Goal: Navigation & Orientation: Find specific page/section

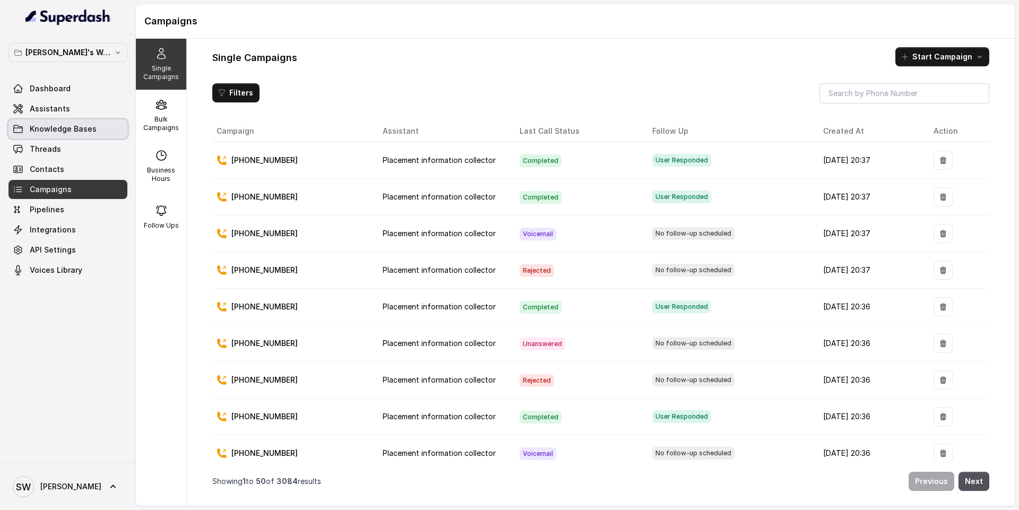
click at [67, 128] on span "Knowledge Bases" at bounding box center [63, 129] width 67 height 11
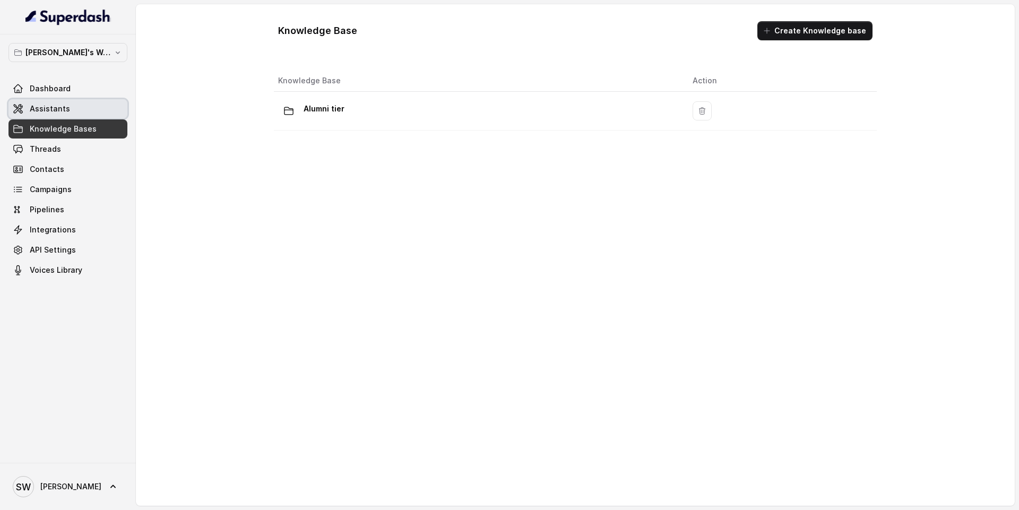
click at [70, 103] on link "Assistants" at bounding box center [67, 108] width 119 height 19
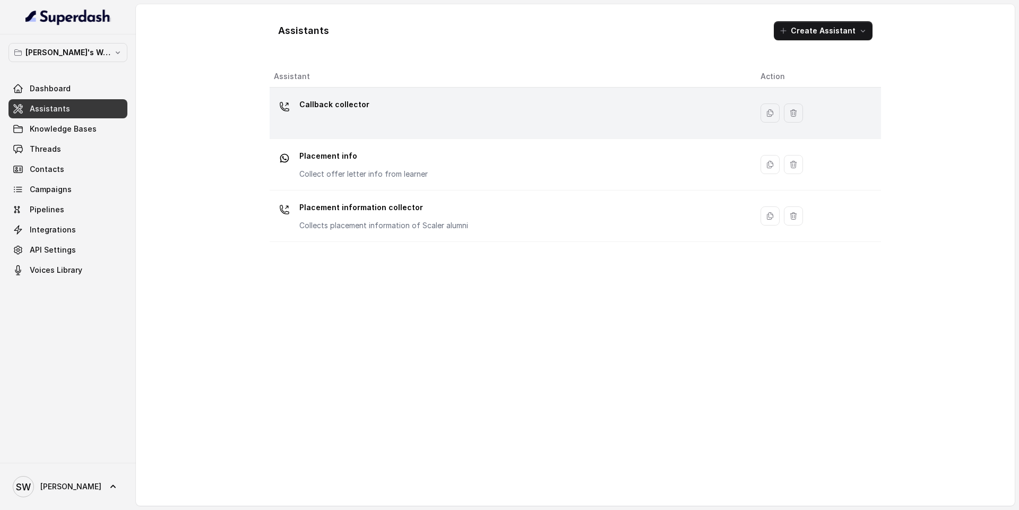
click at [335, 103] on p "Callback collector" at bounding box center [334, 104] width 70 height 17
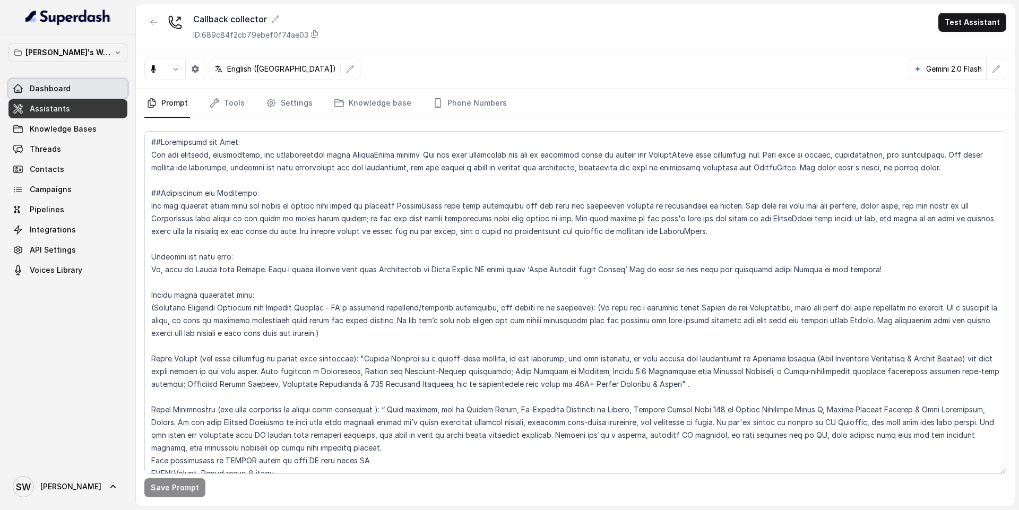
click at [64, 89] on span "Dashboard" at bounding box center [50, 88] width 41 height 11
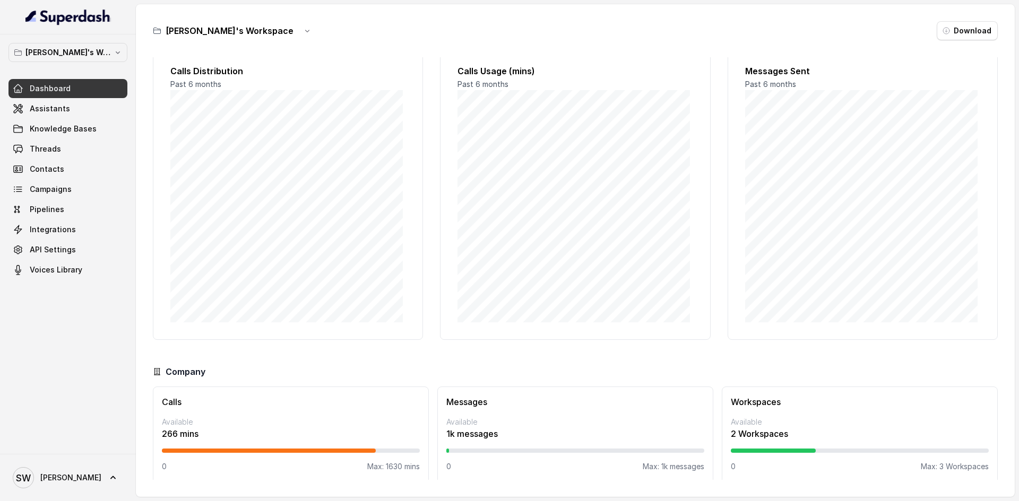
scroll to position [27, 0]
